Goal: Information Seeking & Learning: Understand process/instructions

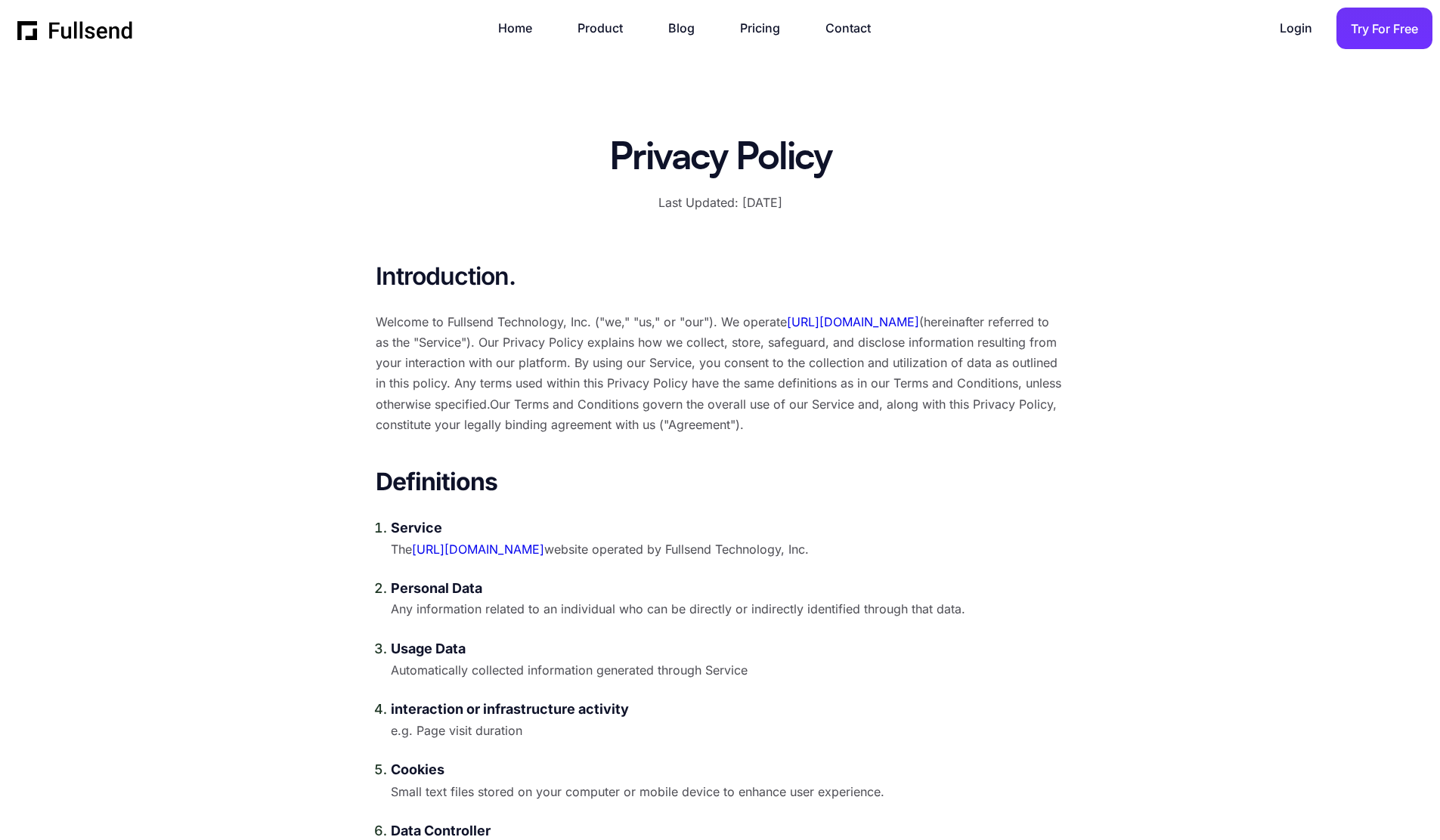
click at [1011, 301] on div "Introduction. Welcome to Fullsend Technology, Inc. ("we," "us," or "our"). We o…" at bounding box center [720, 347] width 689 height 175
drag, startPoint x: 590, startPoint y: 323, endPoint x: 447, endPoint y: 324, distance: 143.0
click at [448, 324] on p "Welcome to Fullsend Technology, Inc. ("we," "us," or "our"). We operate https:/…" at bounding box center [720, 374] width 689 height 123
copy p "Fullsend Technology, Inc."
click at [105, 38] on img "home" at bounding box center [75, 29] width 116 height 23
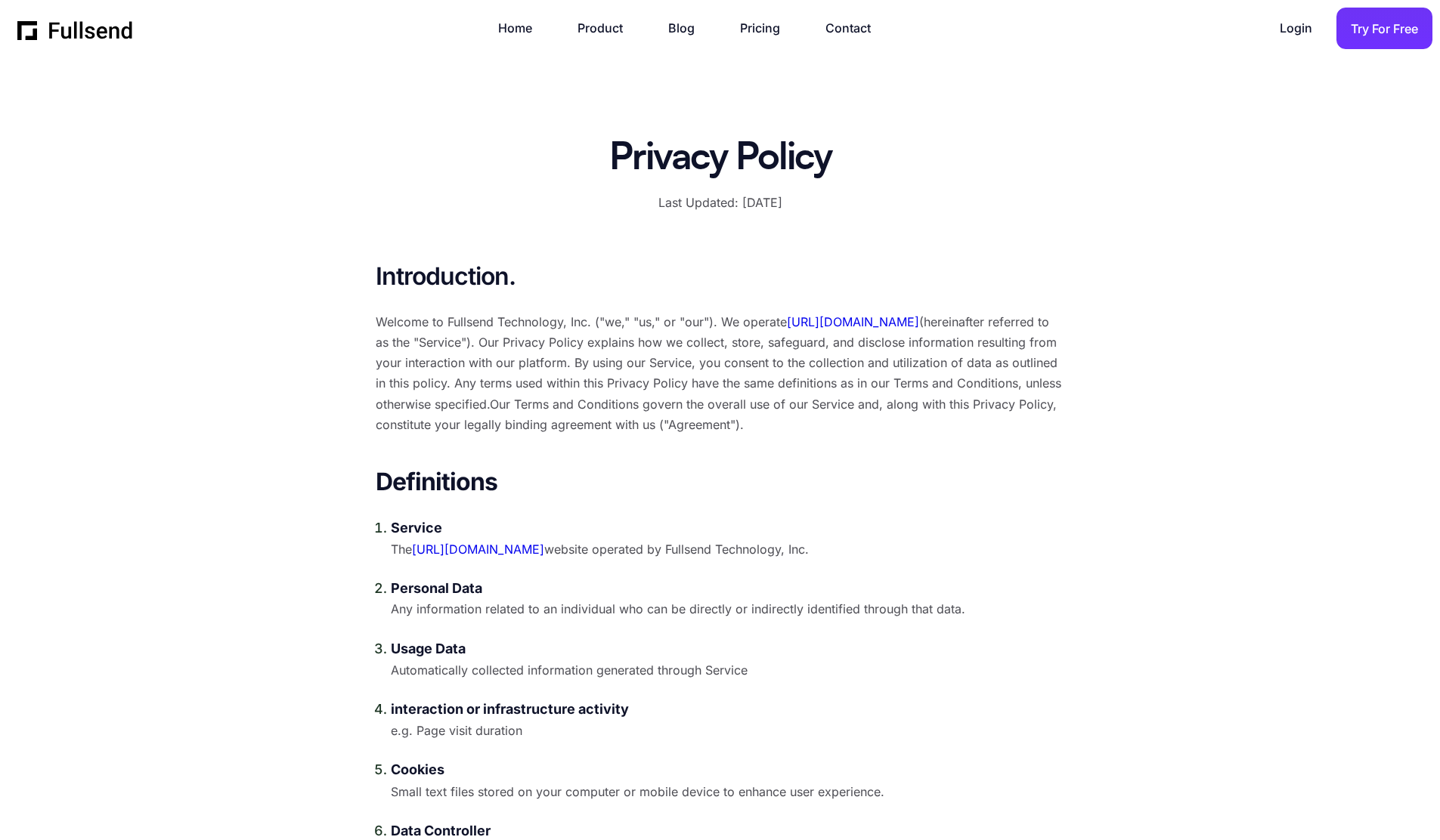
click at [703, 335] on p "Welcome to Fullsend Technology, Inc. ("we," "us," or "our"). We operate https:/…" at bounding box center [720, 374] width 689 height 123
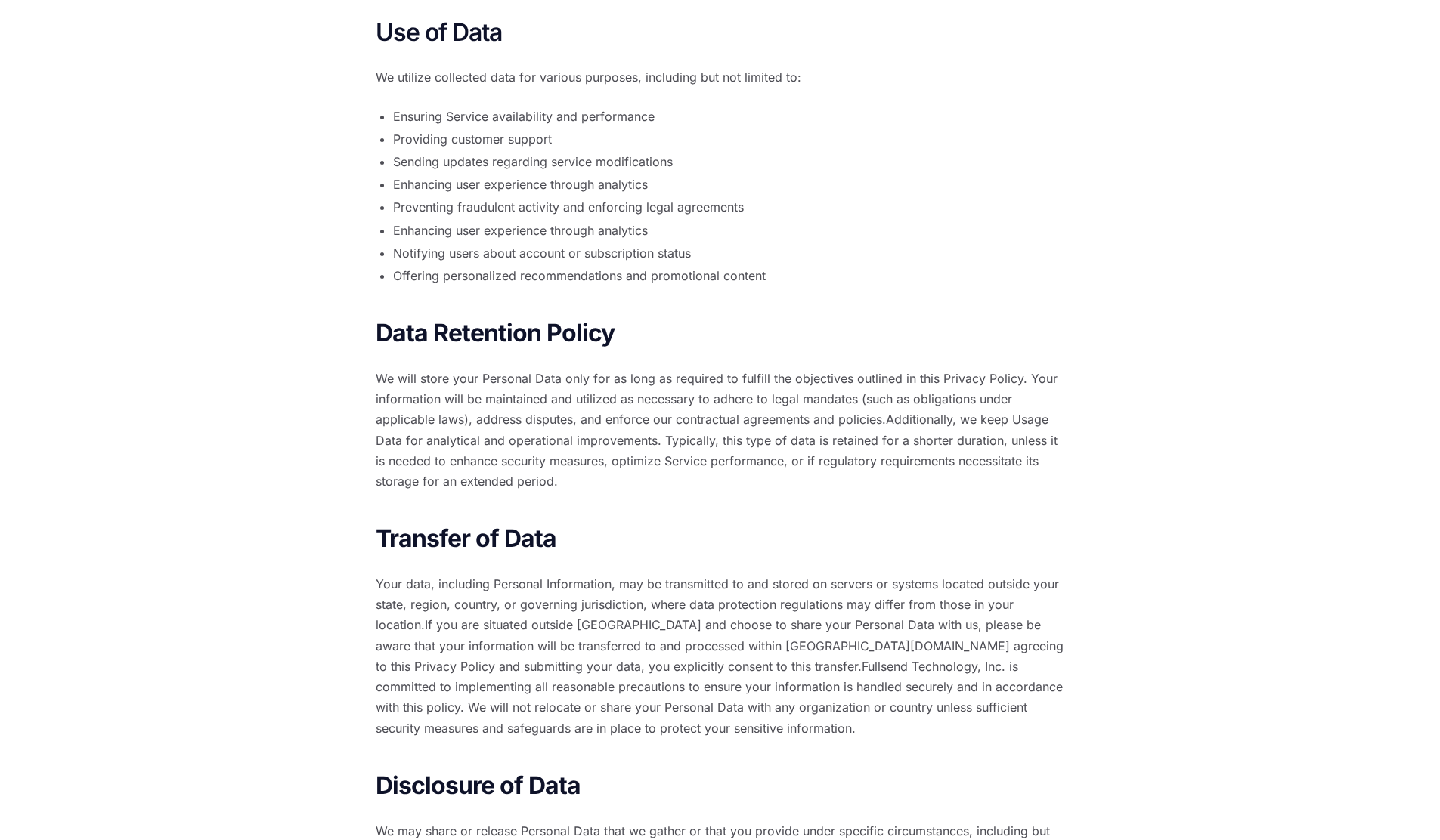
scroll to position [7470, 0]
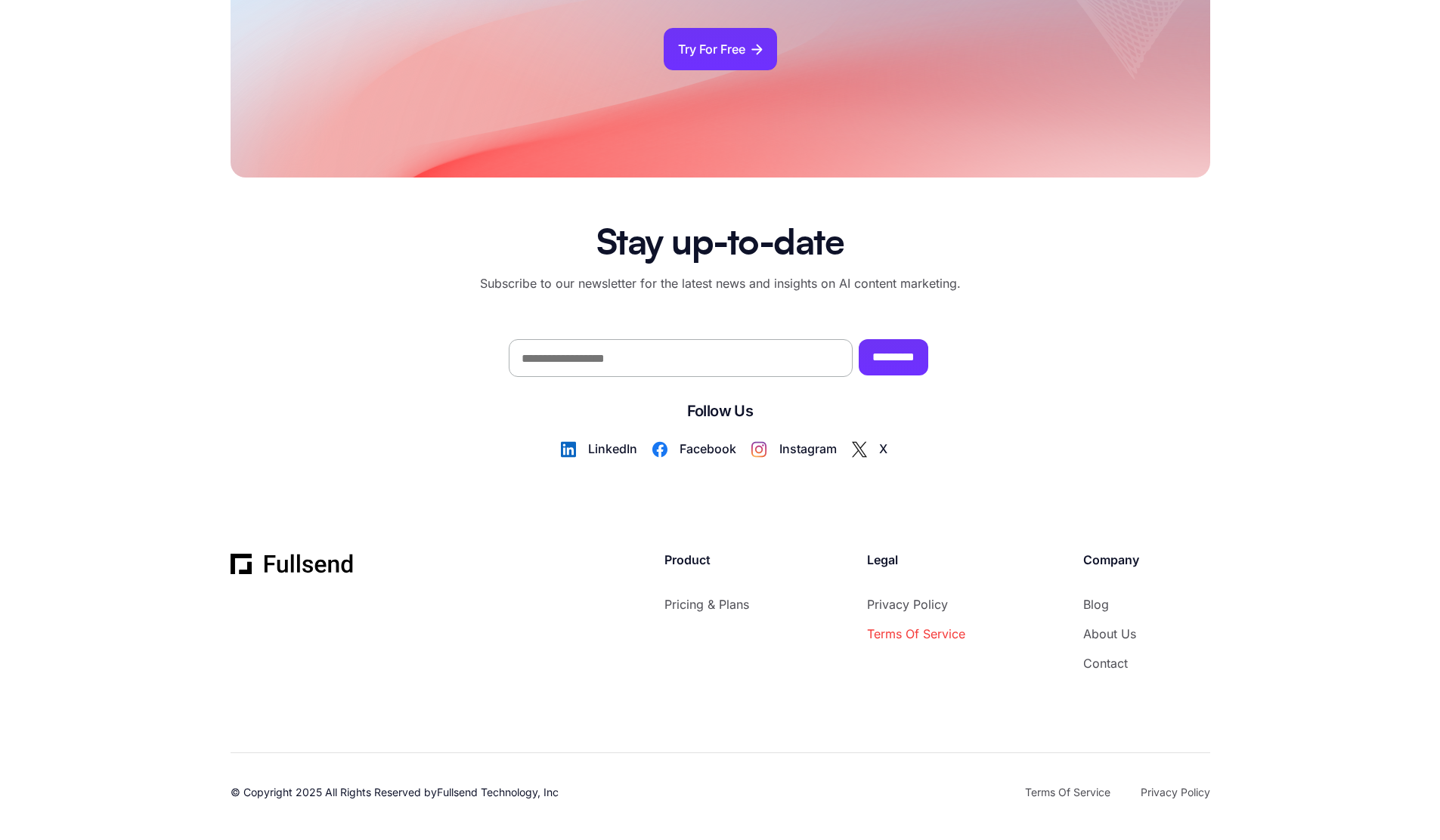
click at [886, 644] on link "Terms of Service" at bounding box center [916, 634] width 99 height 20
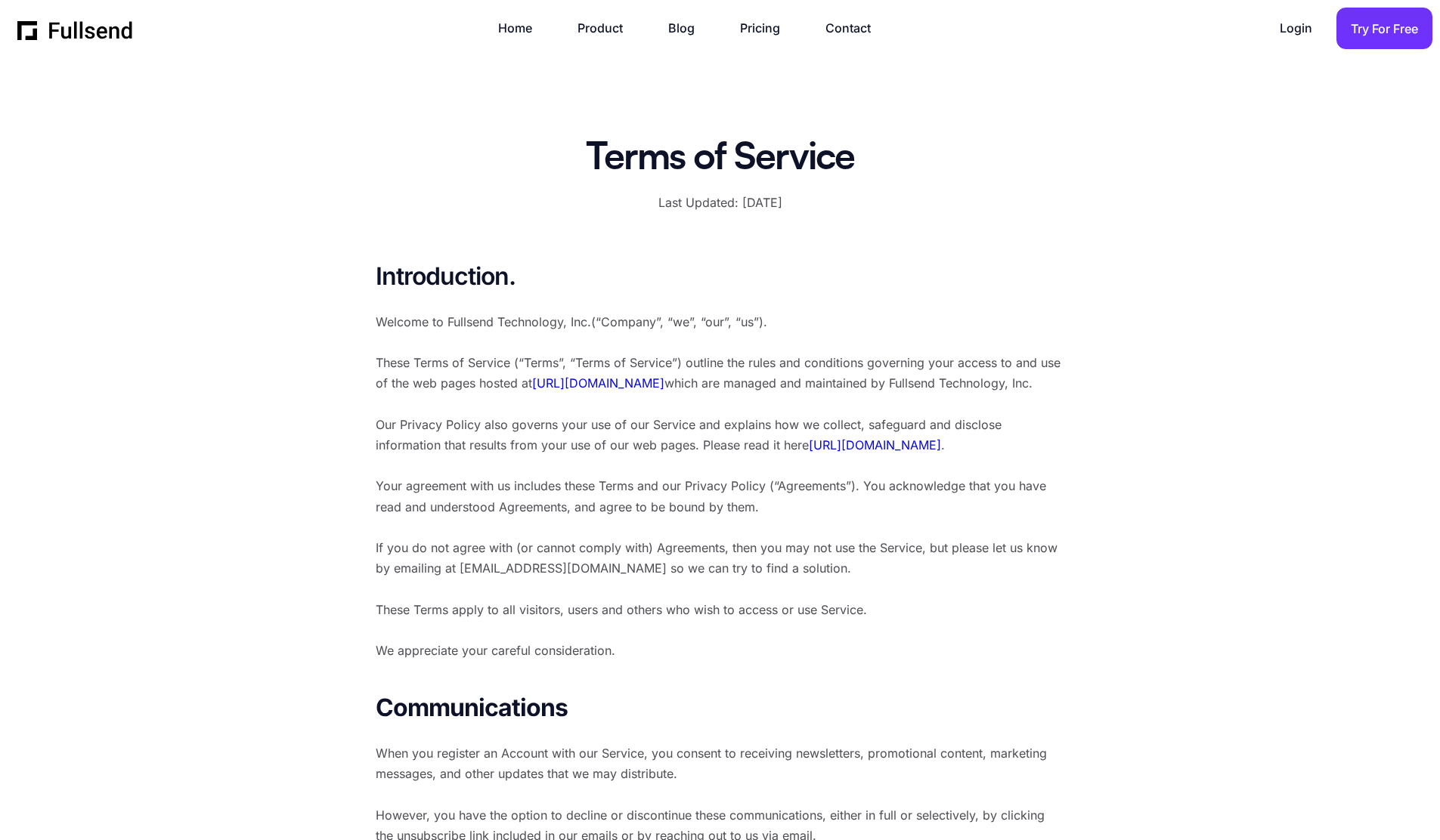
click at [653, 434] on p "Welcome to Fullsend Technology, Inc.(“Company”, “we”, “our”, “us”). These Terms…" at bounding box center [720, 487] width 689 height 349
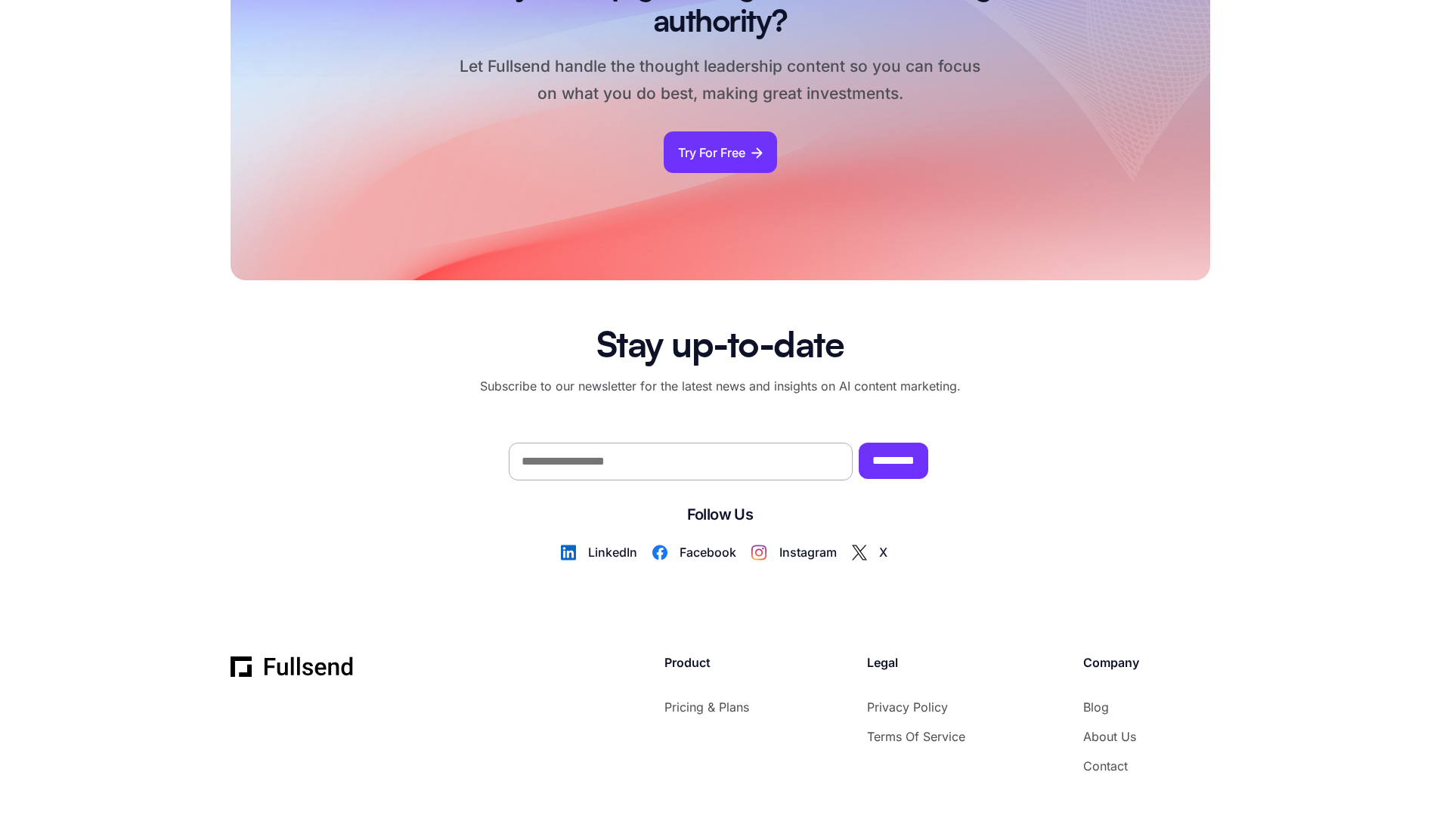
scroll to position [580, 0]
